Goal: Task Accomplishment & Management: Use online tool/utility

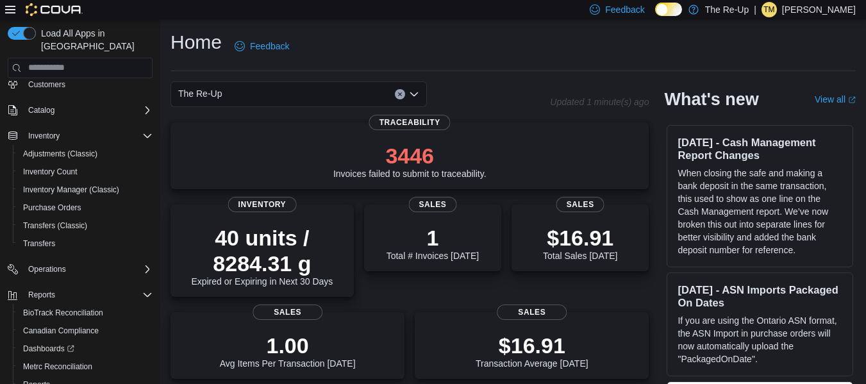
scroll to position [148, 0]
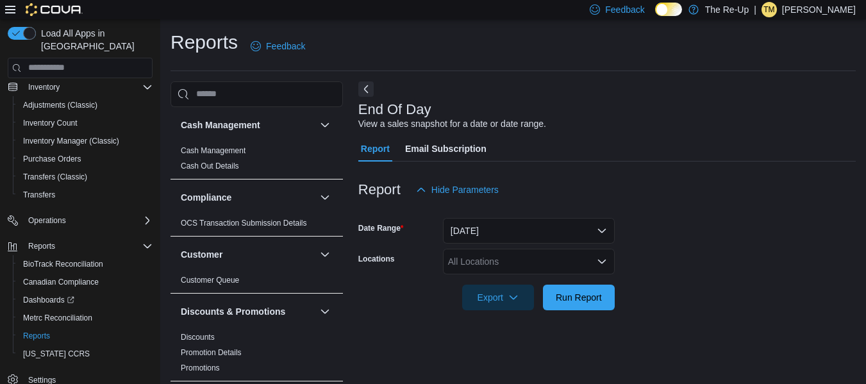
scroll to position [21, 0]
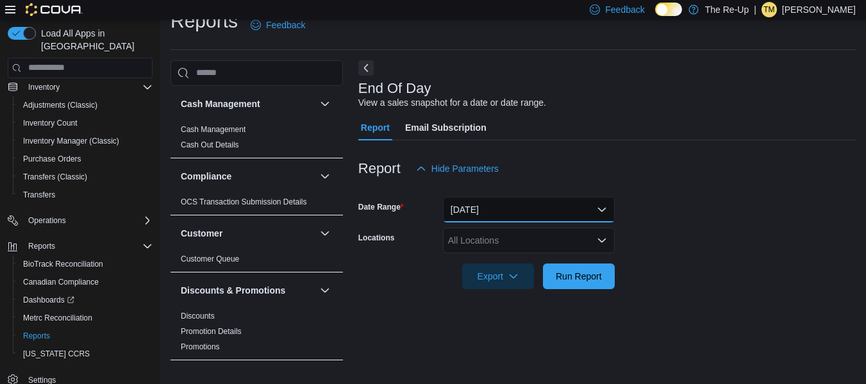
click at [512, 206] on button "Today" at bounding box center [529, 210] width 172 height 26
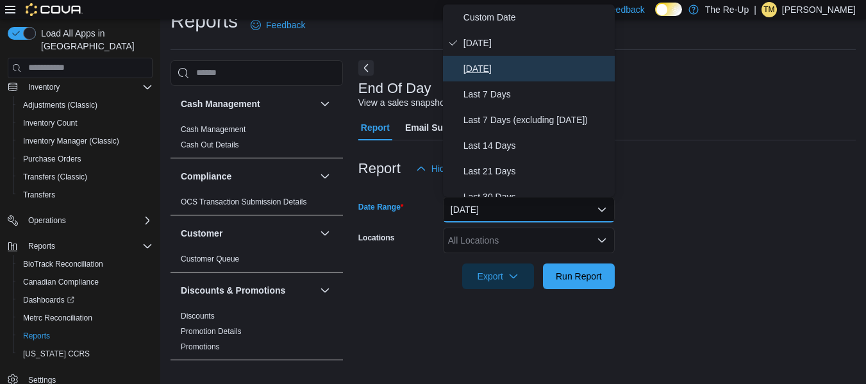
click at [545, 70] on span "Yesterday" at bounding box center [536, 68] width 146 height 15
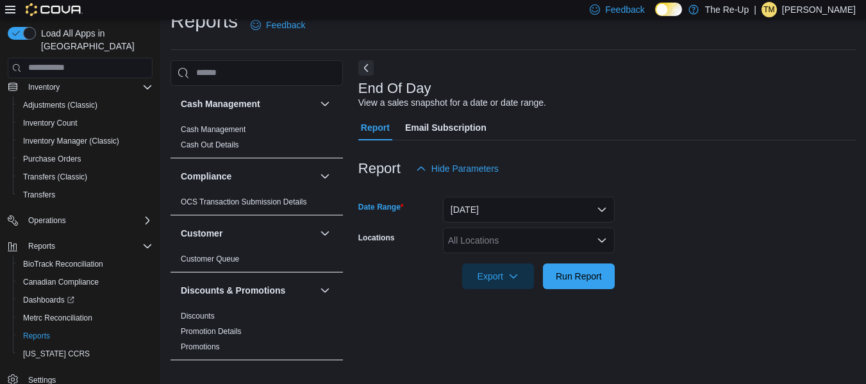
click at [497, 245] on div "All Locations" at bounding box center [529, 240] width 172 height 26
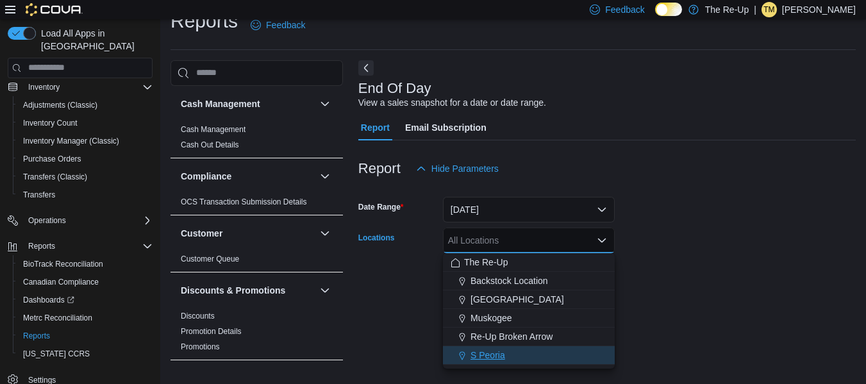
click at [479, 361] on button "S Peoria" at bounding box center [529, 355] width 172 height 19
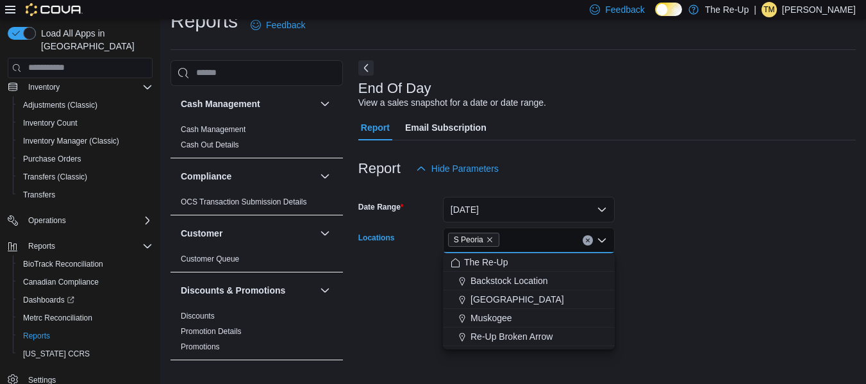
click at [681, 162] on div "Report Hide Parameters" at bounding box center [606, 169] width 497 height 26
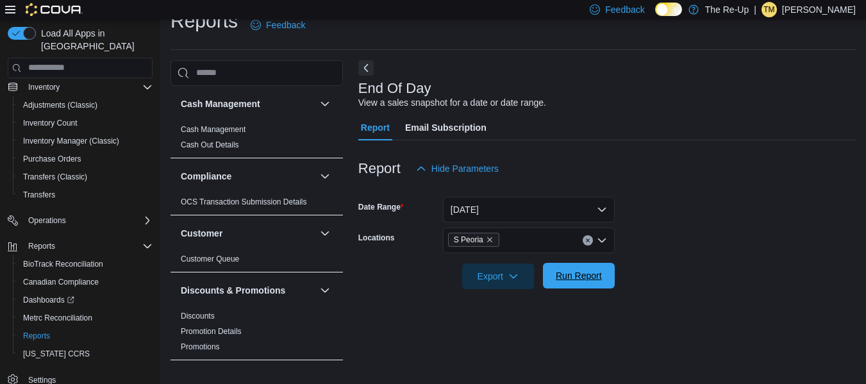
click at [555, 280] on span "Run Report" at bounding box center [578, 275] width 46 height 13
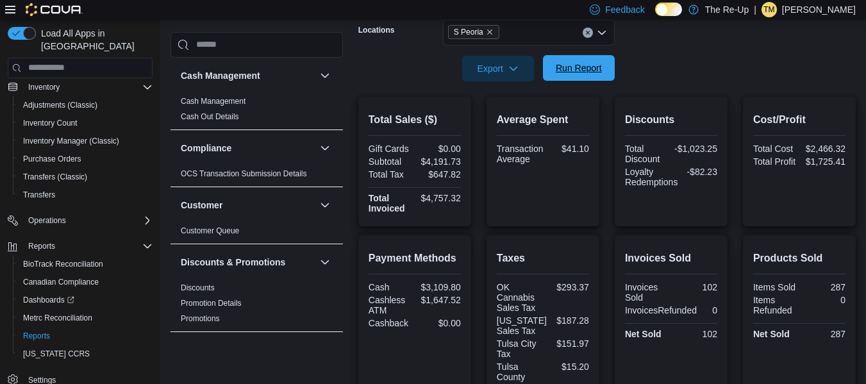
scroll to position [229, 0]
